Goal: Task Accomplishment & Management: Manage account settings

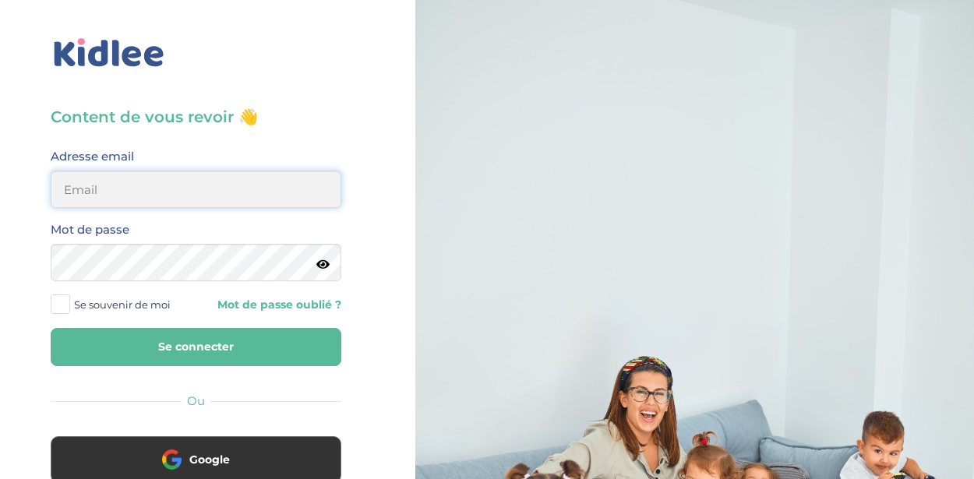
type input "[EMAIL_ADDRESS][DOMAIN_NAME]"
click at [137, 178] on input "nadiralacheheb@outlook.com" at bounding box center [196, 189] width 291 height 37
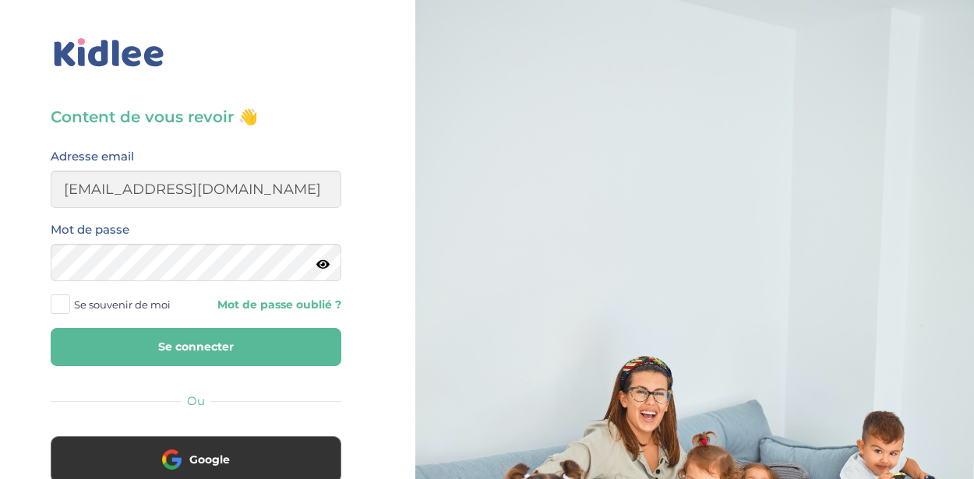
click at [109, 345] on button "Se connecter" at bounding box center [196, 347] width 291 height 38
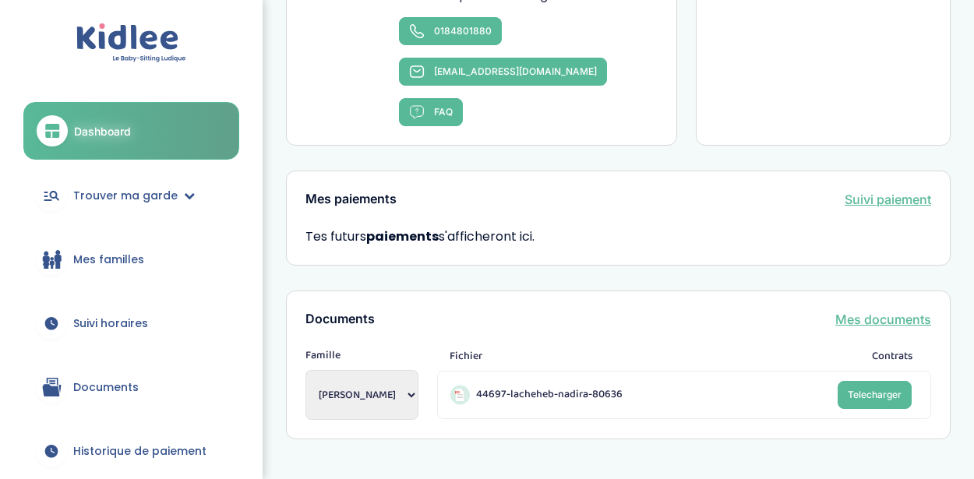
scroll to position [1115, 0]
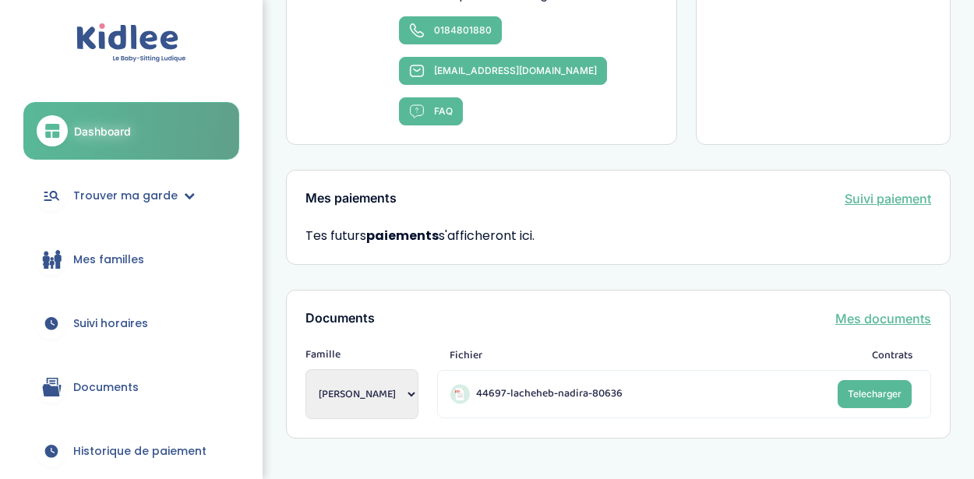
click at [905, 189] on link "Suivi paiement" at bounding box center [888, 198] width 87 height 19
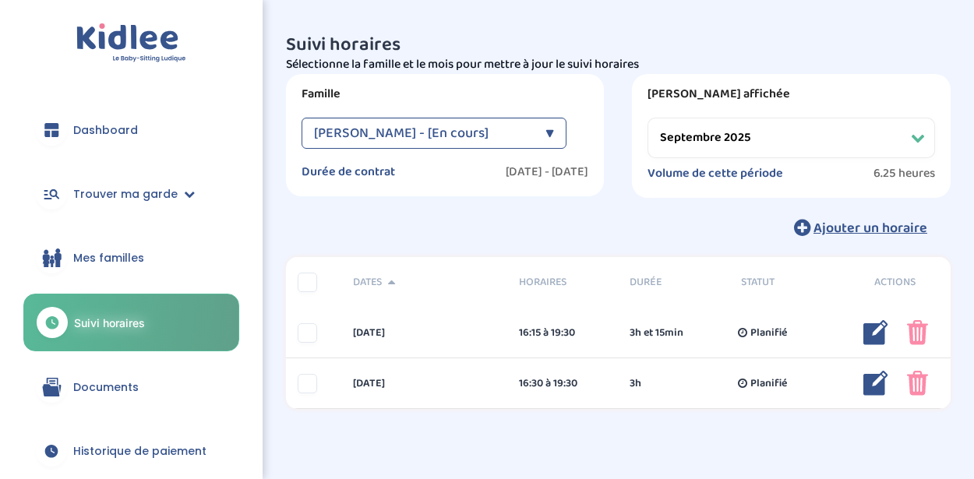
select select "septembre 2025"
